Goal: Information Seeking & Learning: Check status

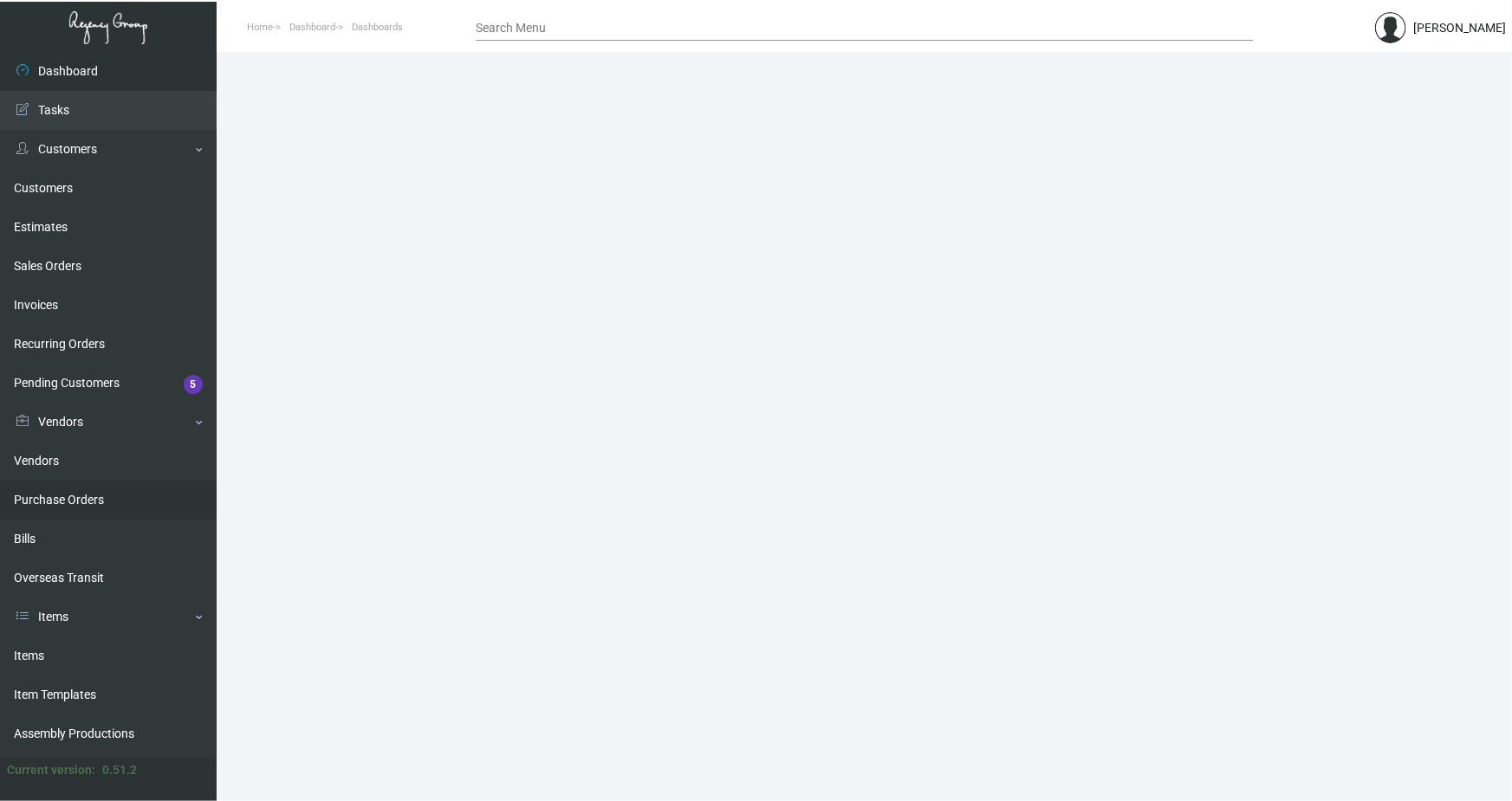
click at [89, 507] on link "Purchase Orders" at bounding box center [108, 499] width 216 height 39
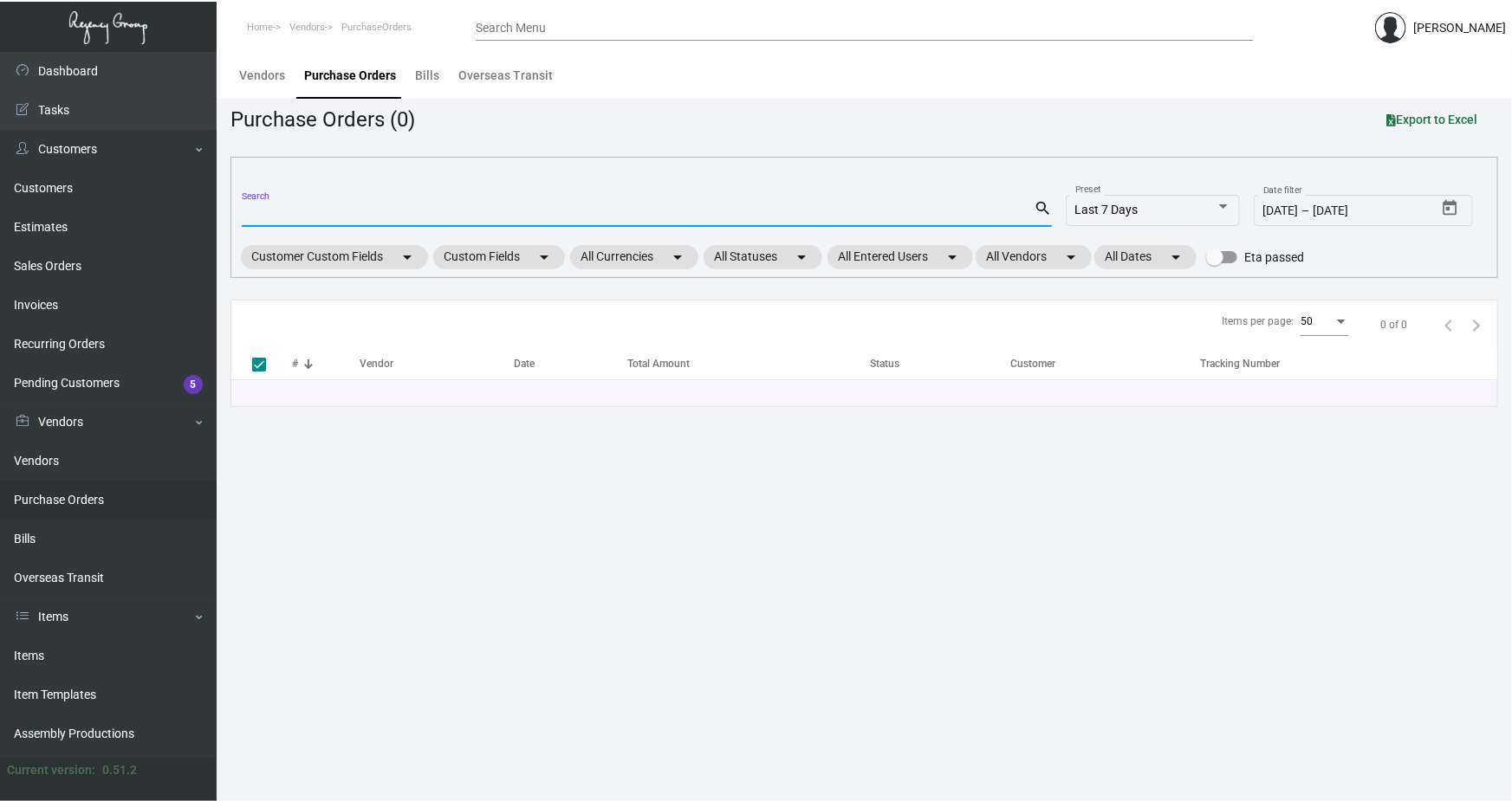
click at [277, 208] on input "Search" at bounding box center [638, 214] width 791 height 14
paste input "189369"
type input "189369"
drag, startPoint x: 304, startPoint y: 207, endPoint x: 241, endPoint y: 209, distance: 63.0
click at [242, 209] on input "189369" at bounding box center [638, 214] width 791 height 14
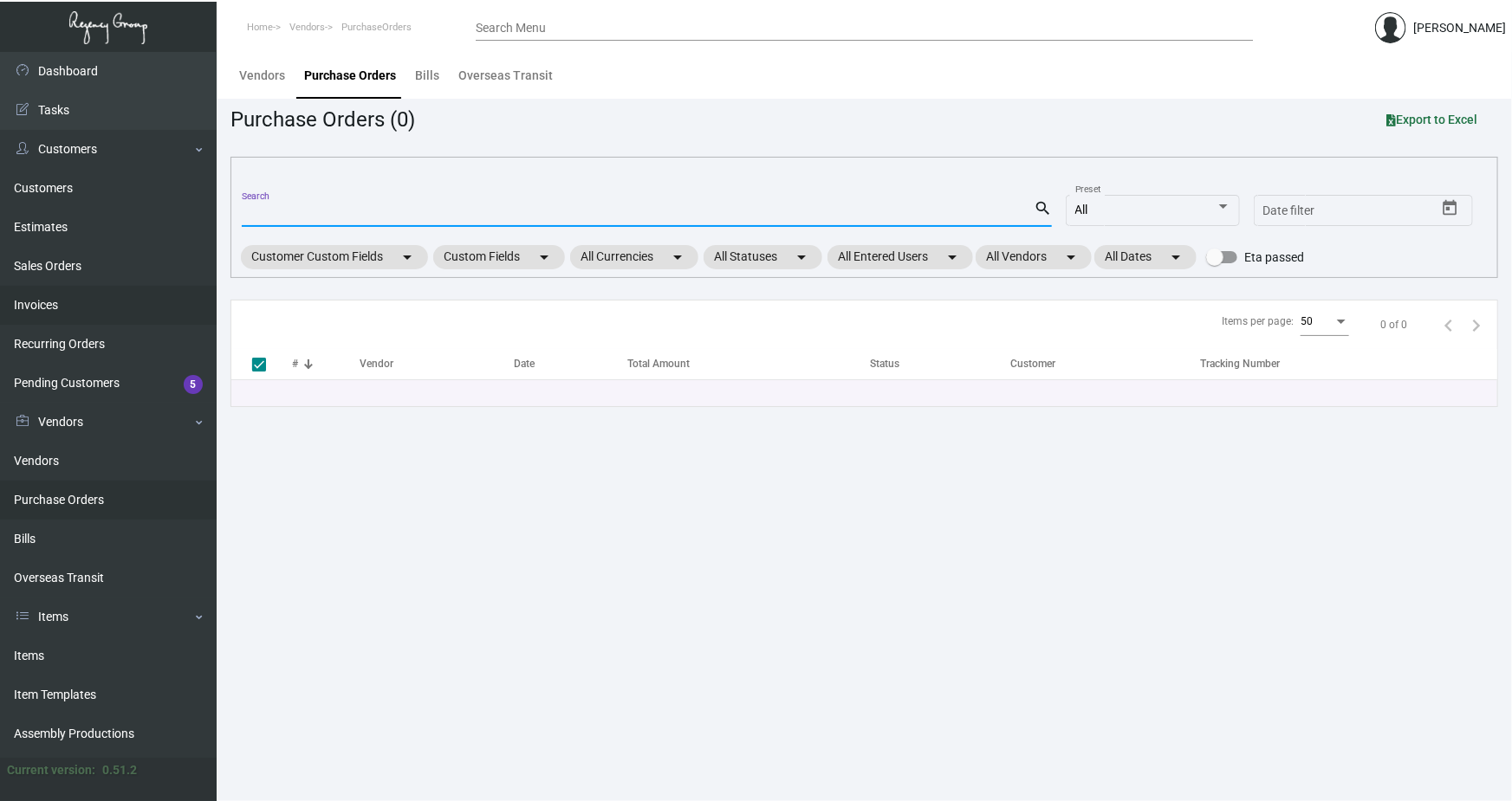
checkbox input "false"
